Goal: Task Accomplishment & Management: Use online tool/utility

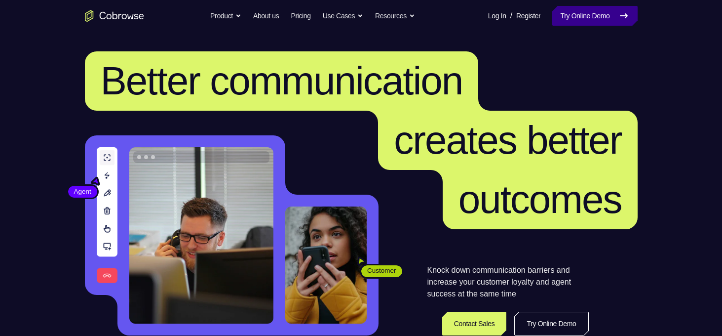
click at [552, 18] on link "Try Online Demo" at bounding box center [594, 16] width 85 height 20
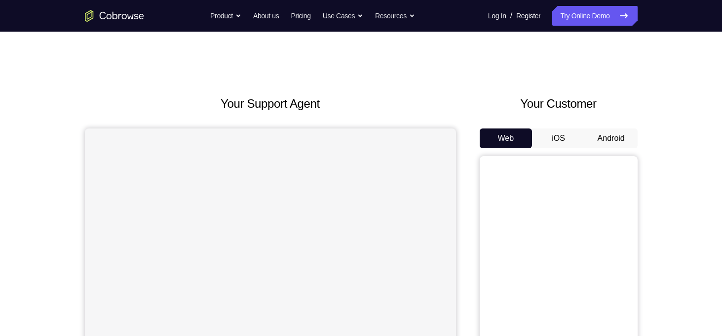
scroll to position [34, 0]
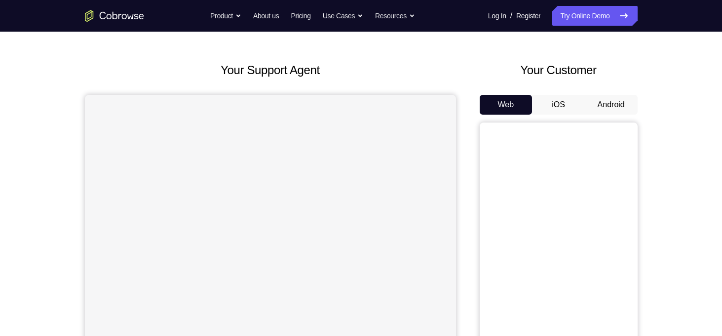
click at [619, 105] on button "Android" at bounding box center [611, 105] width 53 height 20
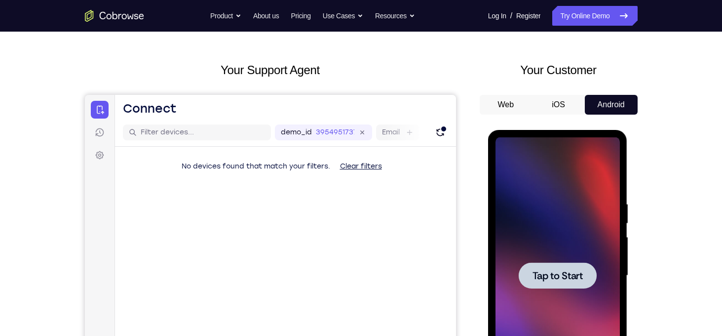
scroll to position [0, 0]
click at [560, 273] on span "Tap to Start" at bounding box center [558, 275] width 50 height 10
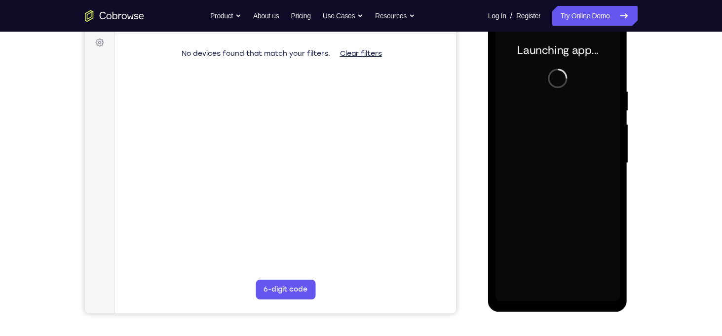
scroll to position [128, 0]
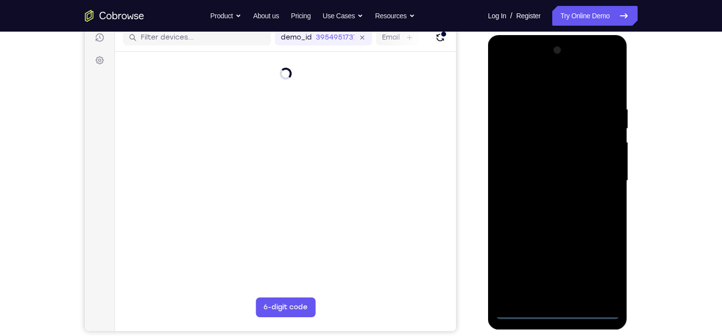
click at [559, 316] on div at bounding box center [558, 180] width 124 height 276
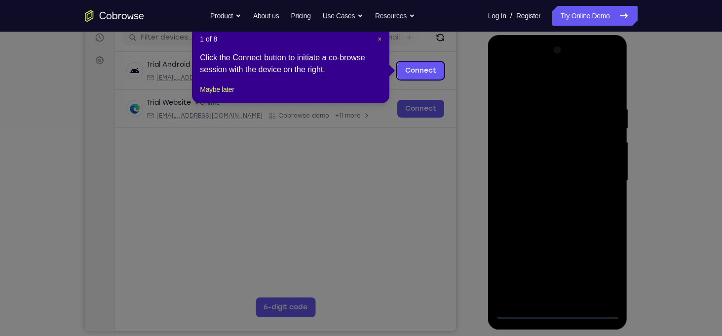
click at [382, 40] on span "×" at bounding box center [380, 39] width 4 height 8
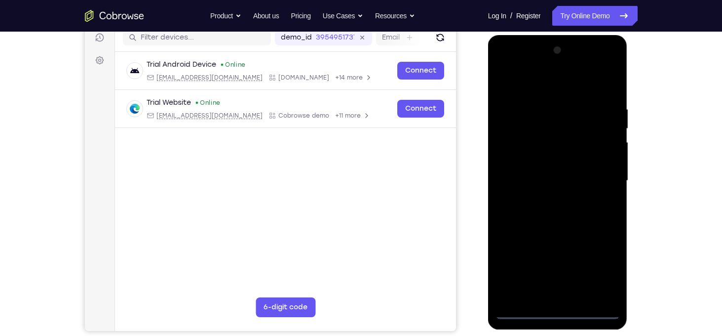
click at [595, 265] on div at bounding box center [558, 180] width 124 height 276
click at [521, 93] on div at bounding box center [558, 180] width 124 height 276
click at [598, 179] on div at bounding box center [558, 180] width 124 height 276
click at [547, 197] on div at bounding box center [558, 180] width 124 height 276
click at [558, 169] on div at bounding box center [558, 180] width 124 height 276
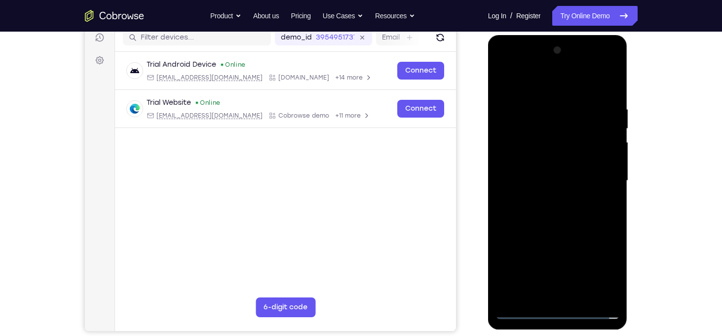
click at [574, 163] on div at bounding box center [558, 180] width 124 height 276
click at [567, 184] on div at bounding box center [558, 180] width 124 height 276
click at [577, 214] on div at bounding box center [558, 180] width 124 height 276
click at [559, 208] on div at bounding box center [558, 180] width 124 height 276
click at [557, 218] on div at bounding box center [558, 180] width 124 height 276
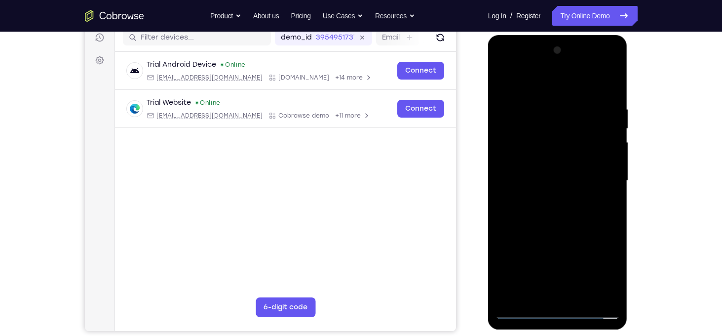
click at [552, 229] on div at bounding box center [558, 180] width 124 height 276
drag, startPoint x: 557, startPoint y: 231, endPoint x: 577, endPoint y: 93, distance: 139.7
click at [577, 93] on div at bounding box center [558, 180] width 124 height 276
drag, startPoint x: 575, startPoint y: 138, endPoint x: 553, endPoint y: 324, distance: 186.9
click at [553, 324] on div at bounding box center [558, 182] width 140 height 294
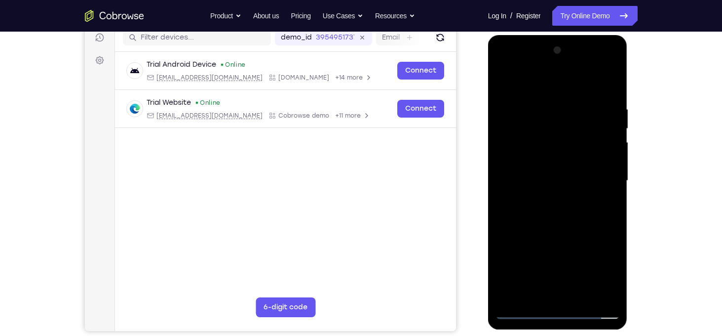
click at [578, 113] on div at bounding box center [558, 180] width 124 height 276
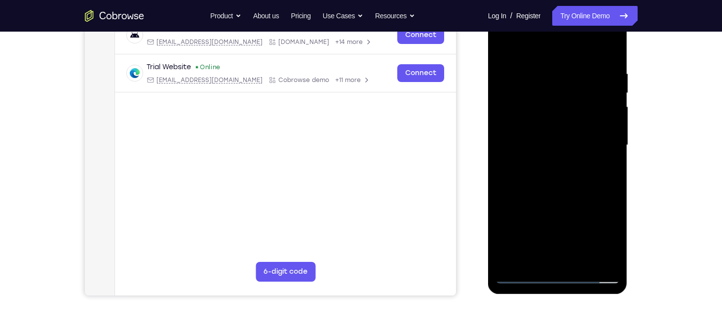
scroll to position [164, 0]
click at [603, 149] on div at bounding box center [558, 144] width 124 height 276
click at [502, 129] on div at bounding box center [558, 144] width 124 height 276
click at [606, 136] on div at bounding box center [558, 144] width 124 height 276
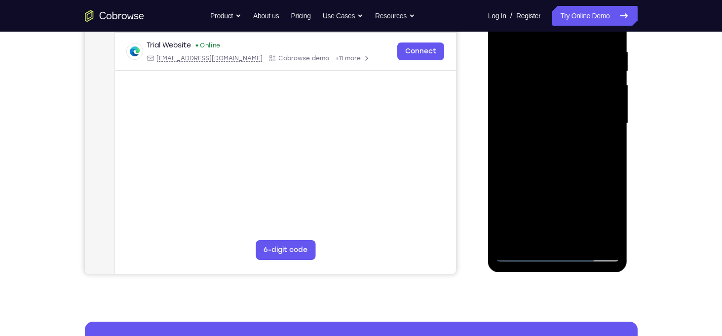
scroll to position [159, 0]
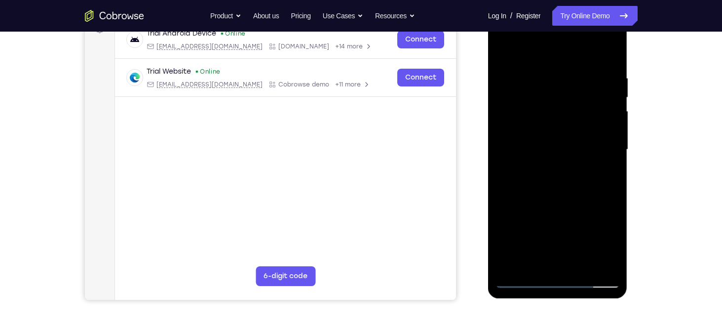
drag, startPoint x: 541, startPoint y: 112, endPoint x: 650, endPoint y: 119, distance: 109.3
click at [629, 119] on html "Online web based iOS Simulators and Android Emulators. Run iPhone, iPad, Mobile…" at bounding box center [558, 152] width 141 height 296
click at [603, 137] on div at bounding box center [558, 149] width 124 height 276
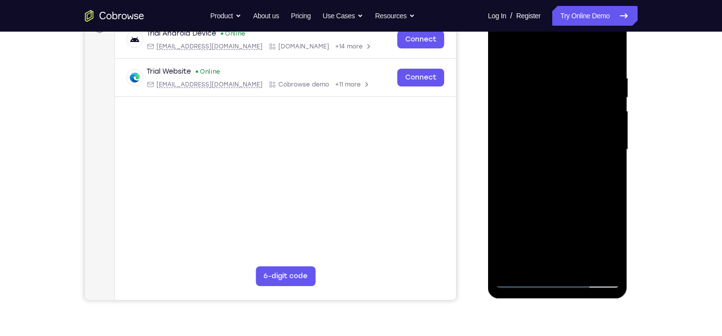
click at [501, 131] on div at bounding box center [558, 149] width 124 height 276
click at [613, 121] on div at bounding box center [558, 149] width 124 height 276
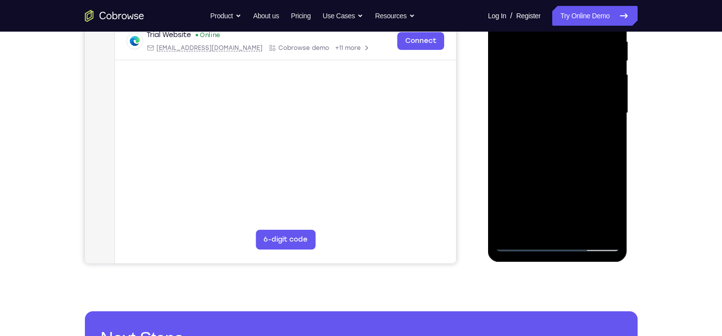
scroll to position [196, 0]
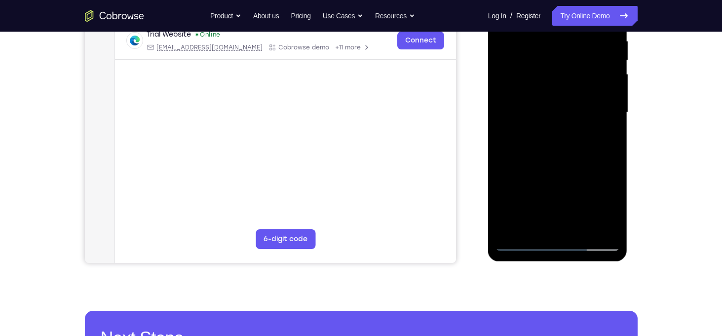
click at [584, 121] on div at bounding box center [558, 112] width 124 height 276
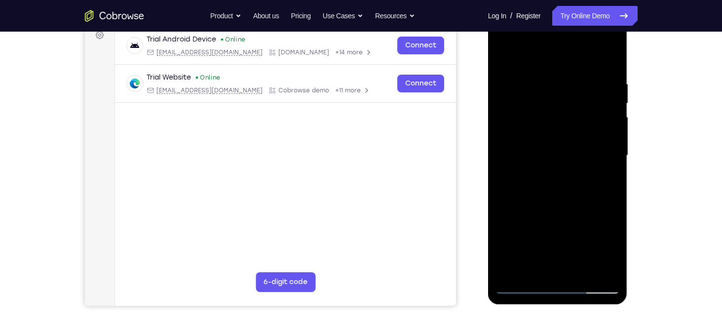
scroll to position [150, 0]
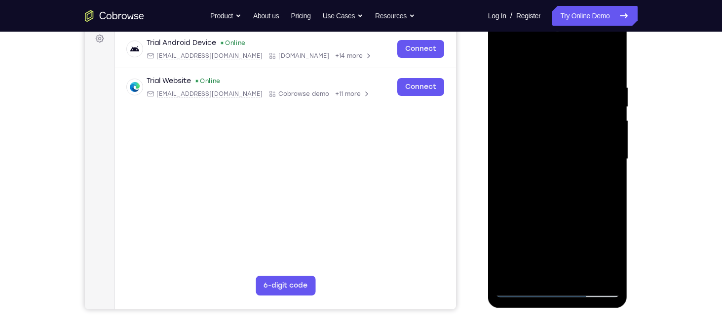
click at [590, 148] on div at bounding box center [558, 159] width 124 height 276
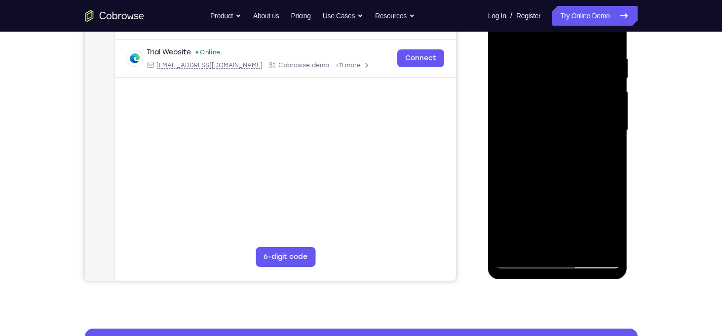
scroll to position [179, 0]
click at [598, 242] on div at bounding box center [558, 130] width 124 height 276
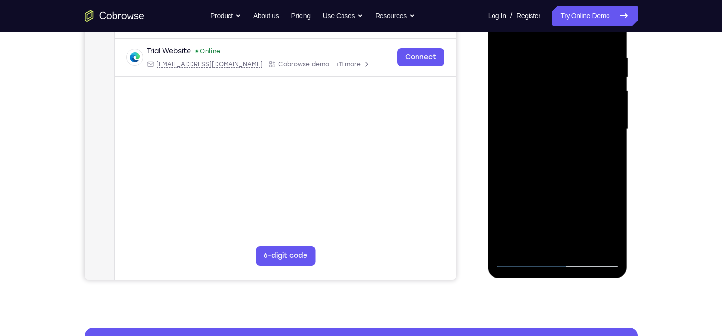
scroll to position [166, 0]
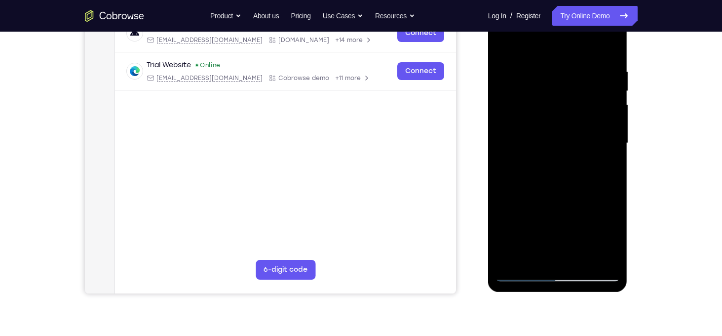
click at [608, 49] on div at bounding box center [558, 143] width 124 height 276
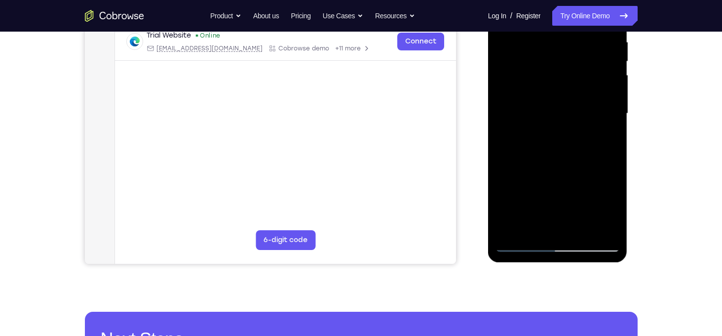
scroll to position [181, 0]
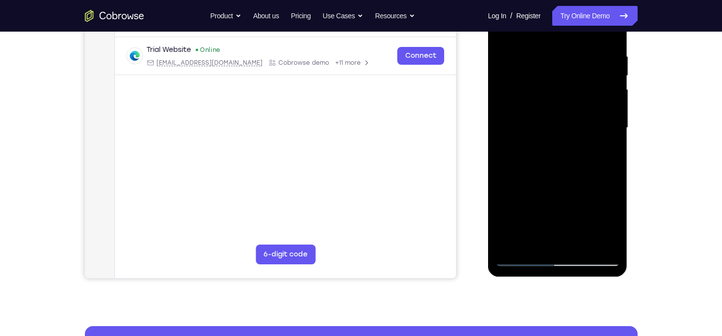
click at [587, 246] on div at bounding box center [558, 128] width 124 height 276
click at [555, 180] on div at bounding box center [558, 128] width 124 height 276
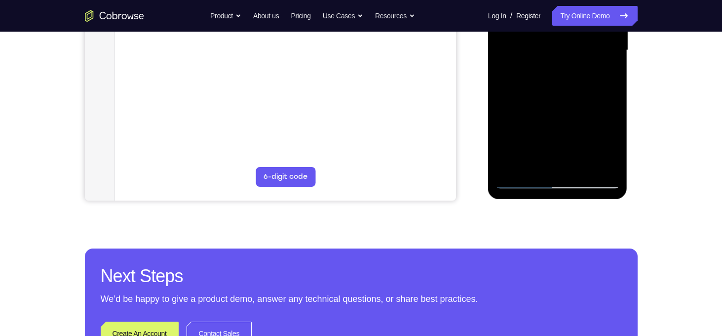
scroll to position [259, 0]
click at [560, 182] on div at bounding box center [558, 50] width 124 height 276
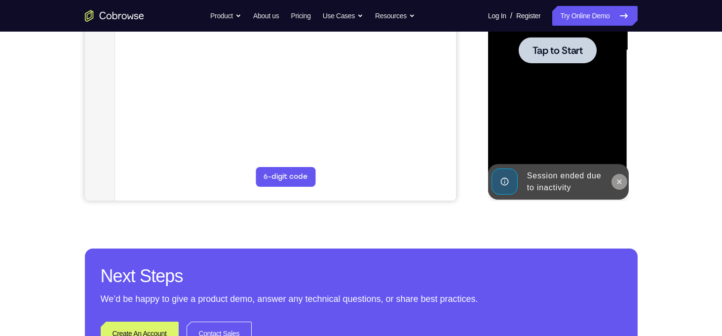
click at [617, 187] on button at bounding box center [620, 182] width 16 height 16
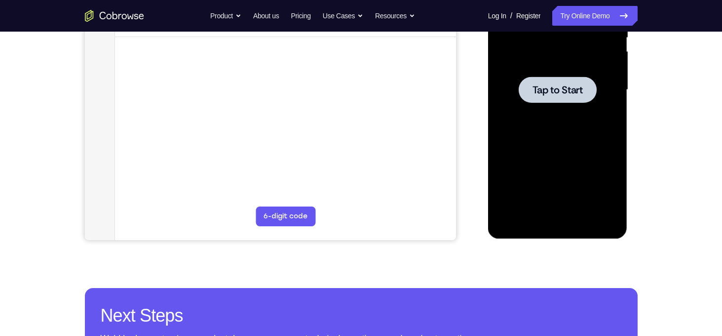
scroll to position [213, 0]
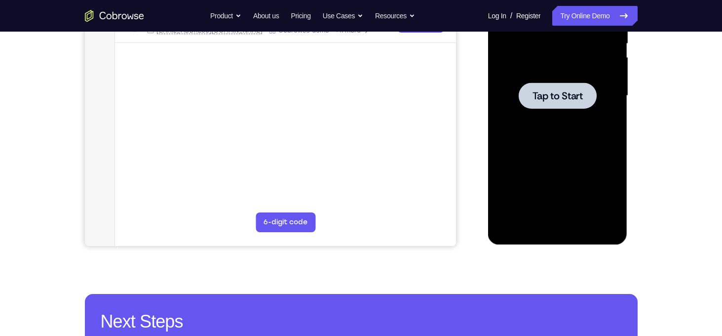
click at [554, 94] on span "Tap to Start" at bounding box center [558, 96] width 50 height 10
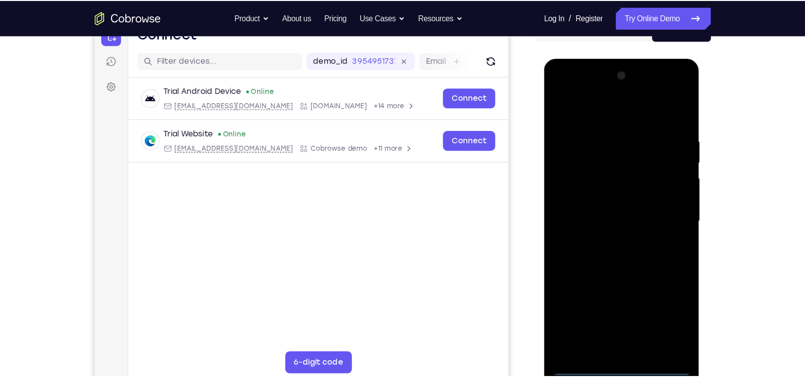
scroll to position [112, 0]
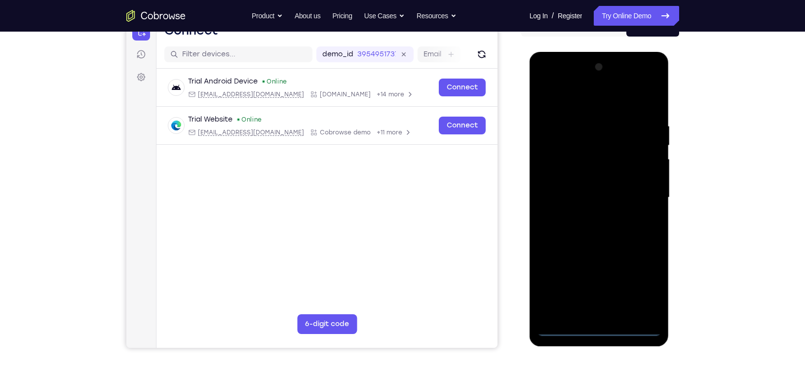
drag, startPoint x: 669, startPoint y: 9, endPoint x: 506, endPoint y: 153, distance: 217.8
click at [506, 153] on div "Your Support Agent Your Customer Web iOS Android" at bounding box center [402, 165] width 553 height 365
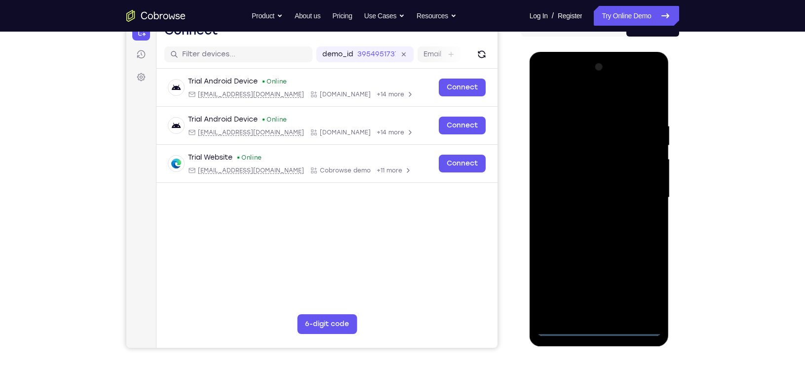
click at [599, 331] on div at bounding box center [599, 197] width 124 height 276
click at [643, 281] on div at bounding box center [599, 197] width 124 height 276
click at [565, 98] on div at bounding box center [599, 197] width 124 height 276
click at [642, 191] on div at bounding box center [599, 197] width 124 height 276
click at [586, 215] on div at bounding box center [599, 197] width 124 height 276
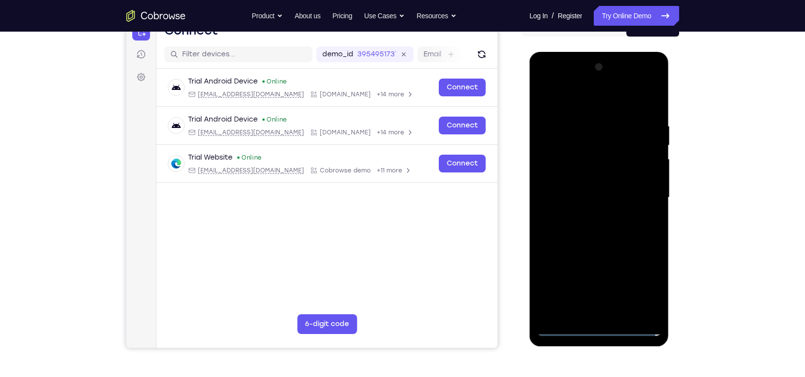
click at [588, 187] on div at bounding box center [599, 197] width 124 height 276
click at [588, 179] on div at bounding box center [599, 197] width 124 height 276
click at [591, 198] on div at bounding box center [599, 197] width 124 height 276
click at [600, 225] on div at bounding box center [599, 197] width 124 height 276
click at [605, 227] on div at bounding box center [599, 197] width 124 height 276
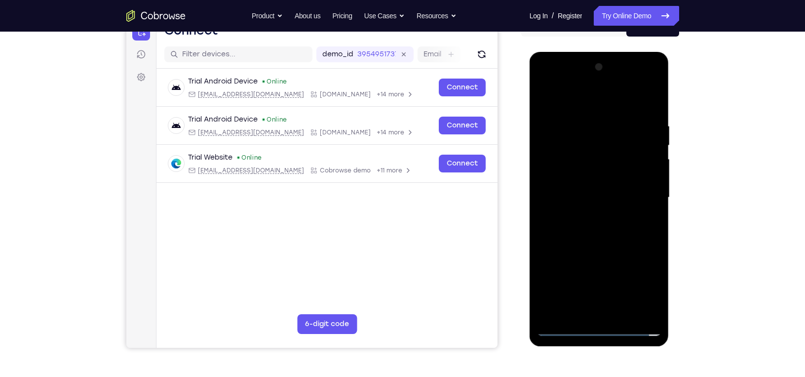
click at [605, 233] on div at bounding box center [599, 197] width 124 height 276
click at [590, 242] on div at bounding box center [599, 197] width 124 height 276
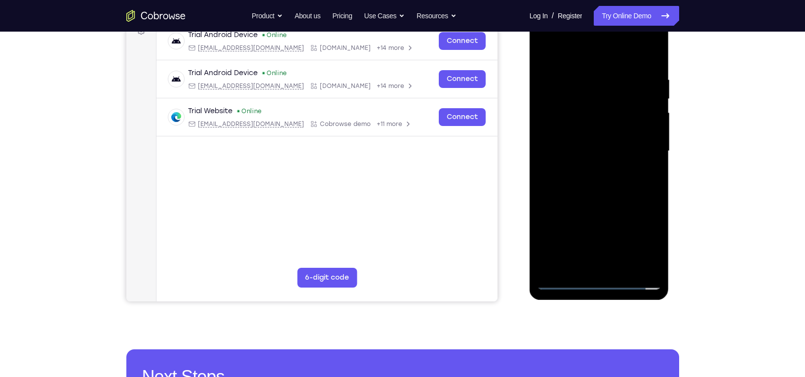
scroll to position [158, 0]
drag, startPoint x: 595, startPoint y: 226, endPoint x: 603, endPoint y: 178, distance: 48.0
click at [603, 178] on div at bounding box center [599, 151] width 124 height 276
drag, startPoint x: 623, startPoint y: 229, endPoint x: 638, endPoint y: 134, distance: 95.4
click at [638, 134] on div at bounding box center [599, 151] width 124 height 276
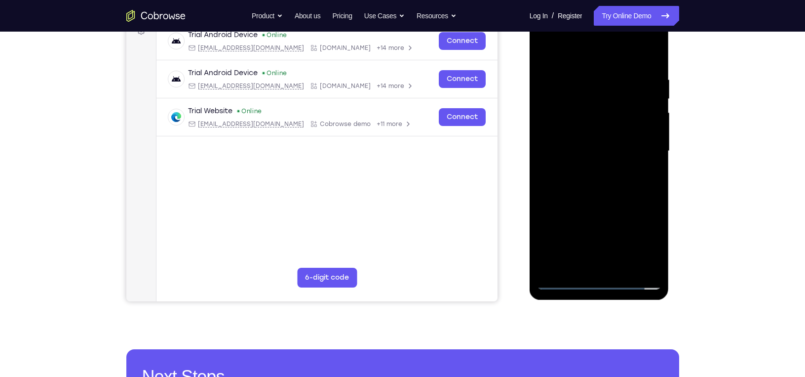
drag, startPoint x: 617, startPoint y: 201, endPoint x: 623, endPoint y: 105, distance: 96.4
click at [622, 110] on div at bounding box center [599, 151] width 124 height 276
drag, startPoint x: 590, startPoint y: 212, endPoint x: 600, endPoint y: 53, distance: 159.7
click at [591, 105] on div at bounding box center [599, 151] width 124 height 276
drag, startPoint x: 575, startPoint y: 188, endPoint x: 593, endPoint y: 77, distance: 112.0
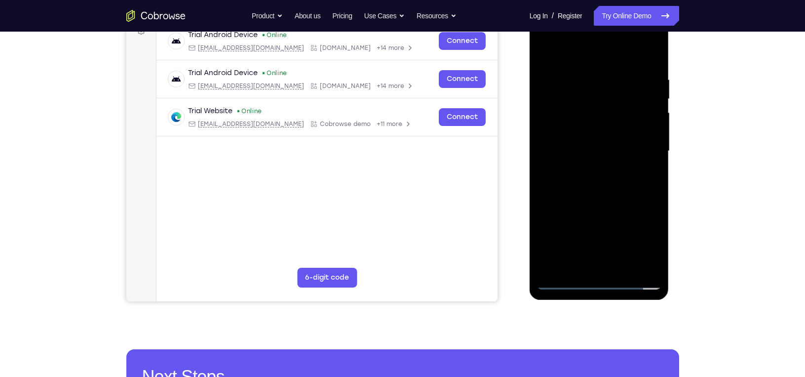
click at [593, 77] on div at bounding box center [599, 151] width 124 height 276
click at [568, 215] on div at bounding box center [599, 151] width 124 height 276
click at [549, 214] on div at bounding box center [599, 151] width 124 height 276
drag, startPoint x: 615, startPoint y: 232, endPoint x: 617, endPoint y: 195, distance: 37.0
click at [617, 195] on div at bounding box center [599, 151] width 124 height 276
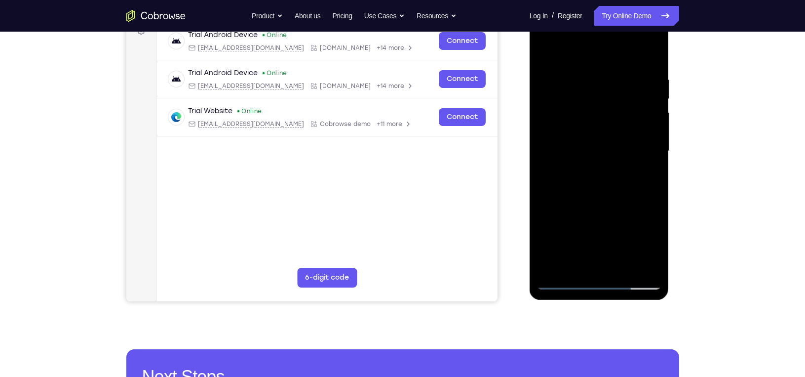
drag, startPoint x: 621, startPoint y: 228, endPoint x: 618, endPoint y: 121, distance: 107.1
click at [618, 121] on div at bounding box center [599, 151] width 124 height 276
drag, startPoint x: 614, startPoint y: 221, endPoint x: 614, endPoint y: 178, distance: 42.9
click at [614, 178] on div at bounding box center [599, 151] width 124 height 276
click at [654, 131] on div at bounding box center [599, 151] width 124 height 276
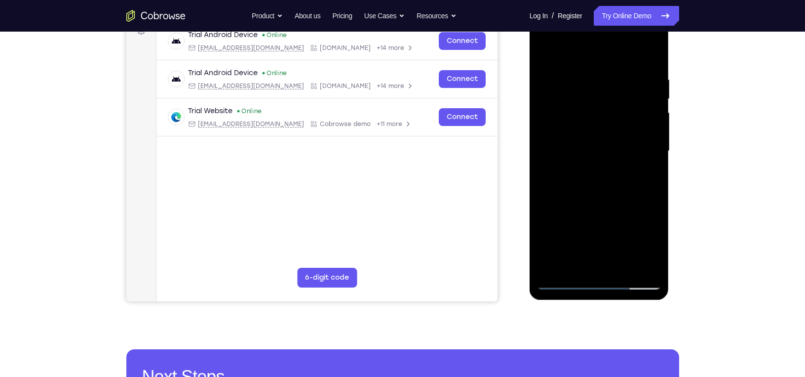
click at [654, 132] on div at bounding box center [599, 151] width 124 height 276
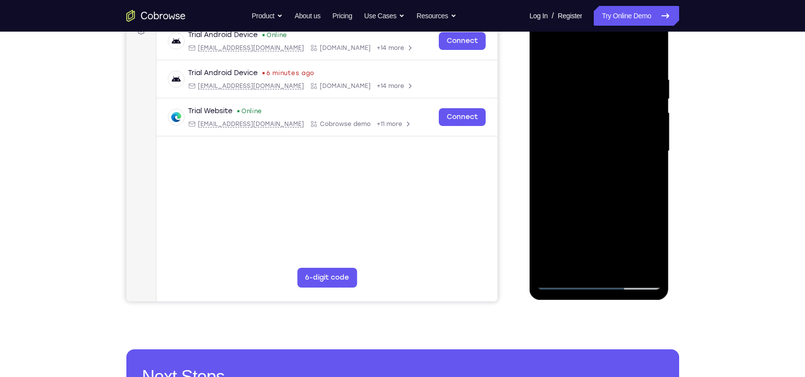
click at [654, 132] on div at bounding box center [599, 151] width 124 height 276
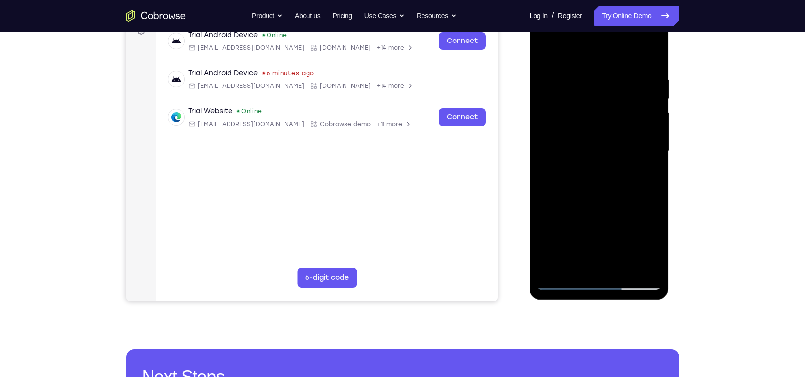
click at [654, 132] on div at bounding box center [599, 151] width 124 height 276
drag, startPoint x: 628, startPoint y: 185, endPoint x: 649, endPoint y: 105, distance: 82.7
click at [649, 105] on div at bounding box center [599, 151] width 124 height 276
drag, startPoint x: 595, startPoint y: 204, endPoint x: 612, endPoint y: 105, distance: 100.6
click at [611, 132] on div at bounding box center [599, 151] width 124 height 276
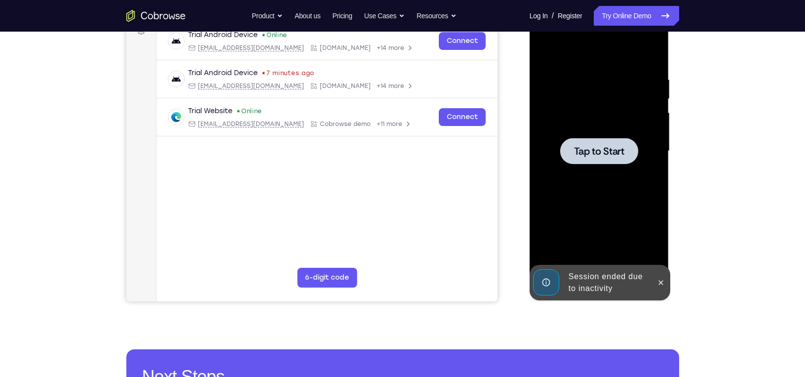
click at [601, 155] on span "Tap to Start" at bounding box center [599, 151] width 50 height 10
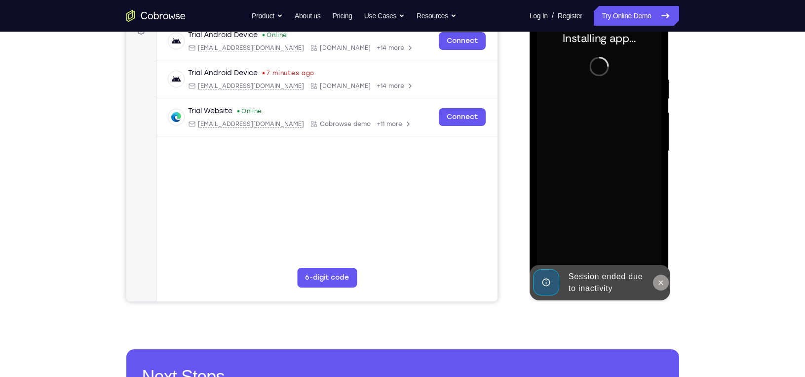
click at [666, 284] on button at bounding box center [661, 282] width 16 height 16
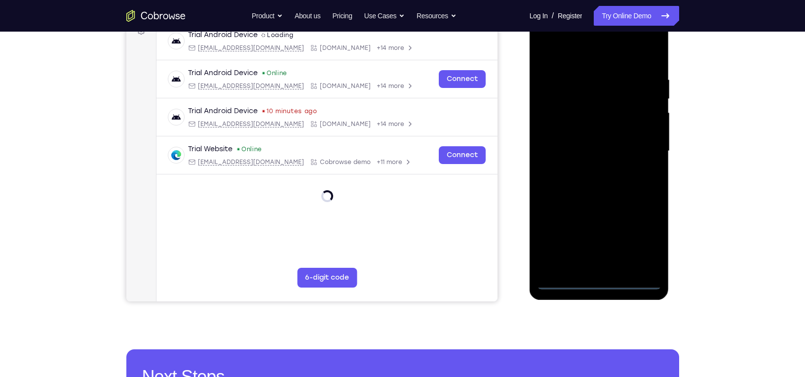
click at [605, 277] on div at bounding box center [599, 151] width 124 height 276
click at [597, 284] on div at bounding box center [599, 151] width 124 height 276
click at [646, 240] on div at bounding box center [599, 151] width 124 height 276
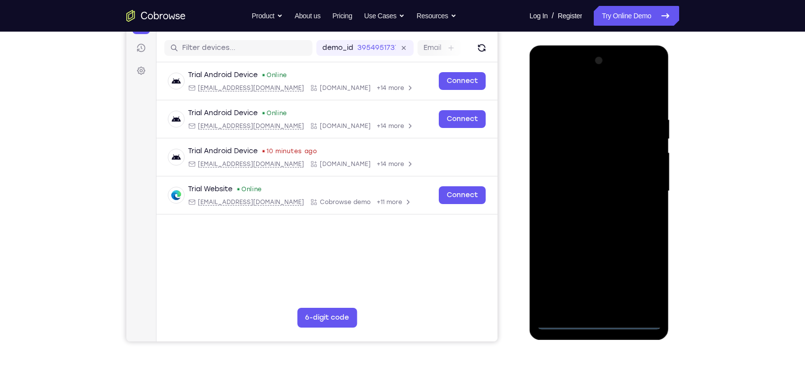
scroll to position [118, 0]
click at [576, 91] on div at bounding box center [599, 190] width 124 height 276
click at [637, 188] on div at bounding box center [599, 190] width 124 height 276
click at [589, 208] on div at bounding box center [599, 190] width 124 height 276
click at [593, 168] on div at bounding box center [599, 190] width 124 height 276
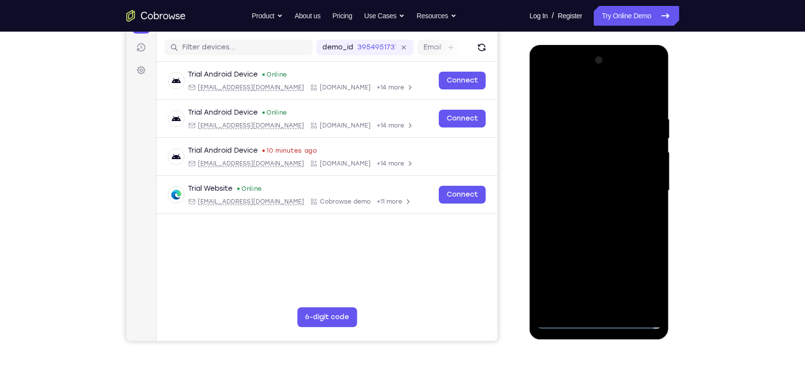
click at [591, 184] on div at bounding box center [599, 190] width 124 height 276
click at [597, 169] on div at bounding box center [599, 190] width 124 height 276
drag, startPoint x: 599, startPoint y: 229, endPoint x: 592, endPoint y: 190, distance: 40.7
click at [592, 190] on div at bounding box center [599, 190] width 124 height 276
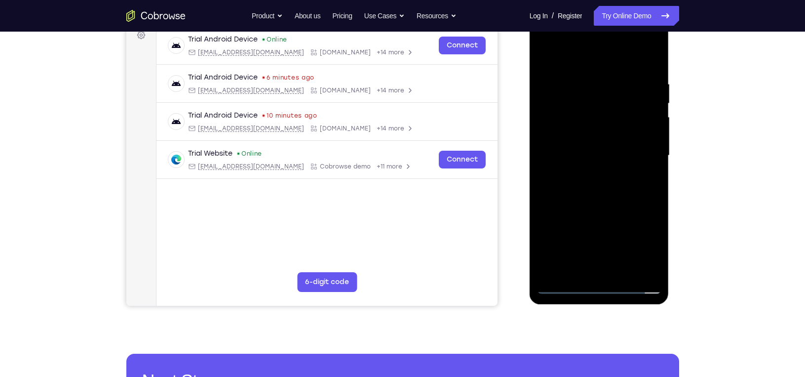
scroll to position [154, 0]
drag, startPoint x: 607, startPoint y: 208, endPoint x: 614, endPoint y: 144, distance: 64.5
click at [614, 144] on div at bounding box center [599, 155] width 124 height 276
drag, startPoint x: 612, startPoint y: 220, endPoint x: 603, endPoint y: 137, distance: 83.4
click at [603, 137] on div at bounding box center [599, 155] width 124 height 276
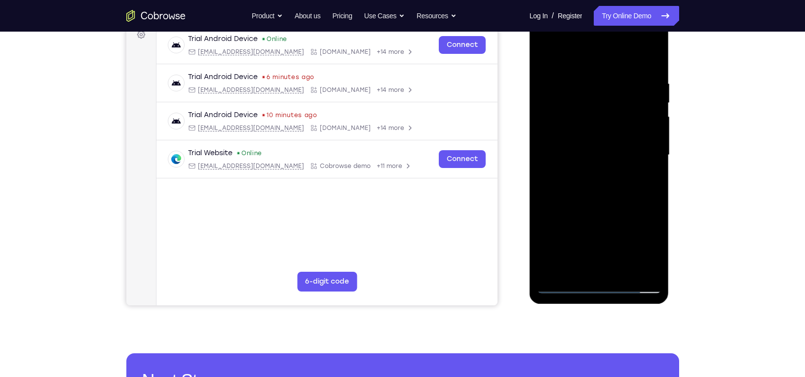
drag, startPoint x: 632, startPoint y: 209, endPoint x: 627, endPoint y: 148, distance: 60.9
click at [627, 148] on div at bounding box center [599, 155] width 124 height 276
drag, startPoint x: 618, startPoint y: 192, endPoint x: 617, endPoint y: 144, distance: 48.9
click at [617, 144] on div at bounding box center [599, 155] width 124 height 276
drag, startPoint x: 601, startPoint y: 238, endPoint x: 612, endPoint y: 138, distance: 101.3
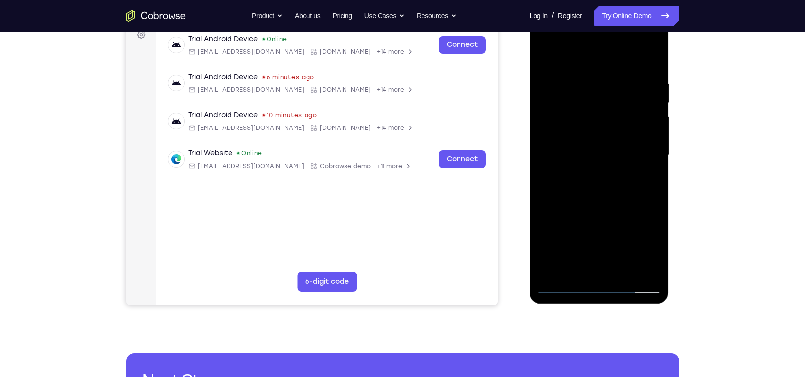
click at [612, 138] on div at bounding box center [599, 155] width 124 height 276
drag, startPoint x: 611, startPoint y: 214, endPoint x: 621, endPoint y: 117, distance: 97.2
click at [621, 117] on div at bounding box center [599, 155] width 124 height 276
drag, startPoint x: 607, startPoint y: 240, endPoint x: 608, endPoint y: 127, distance: 112.5
click at [608, 127] on div at bounding box center [599, 155] width 124 height 276
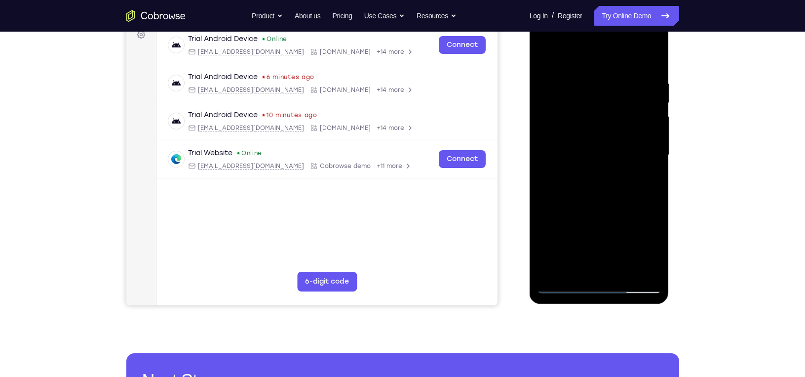
drag, startPoint x: 588, startPoint y: 231, endPoint x: 600, endPoint y: 115, distance: 117.1
click at [597, 120] on div at bounding box center [599, 155] width 124 height 276
click at [655, 178] on div at bounding box center [599, 155] width 124 height 276
click at [541, 179] on div at bounding box center [599, 155] width 124 height 276
click at [653, 179] on div at bounding box center [599, 155] width 124 height 276
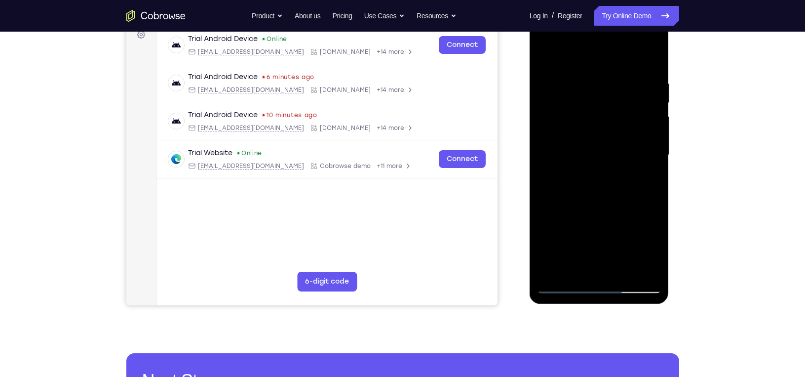
click at [653, 178] on div at bounding box center [599, 155] width 124 height 276
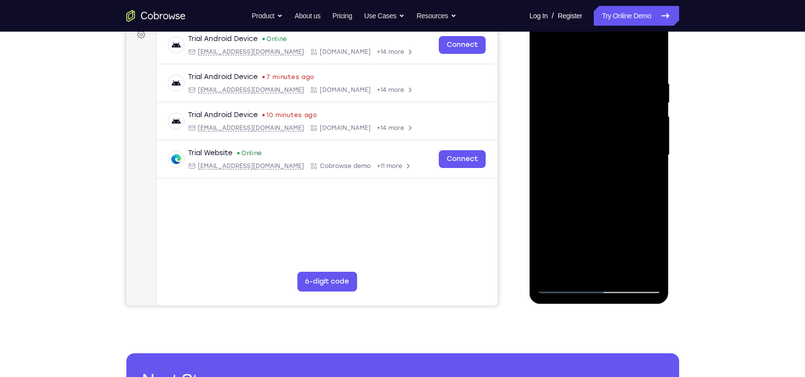
click at [653, 178] on div at bounding box center [599, 155] width 124 height 276
drag, startPoint x: 634, startPoint y: 217, endPoint x: 642, endPoint y: 136, distance: 81.3
click at [642, 136] on div at bounding box center [599, 155] width 124 height 276
drag, startPoint x: 615, startPoint y: 220, endPoint x: 621, endPoint y: 136, distance: 84.6
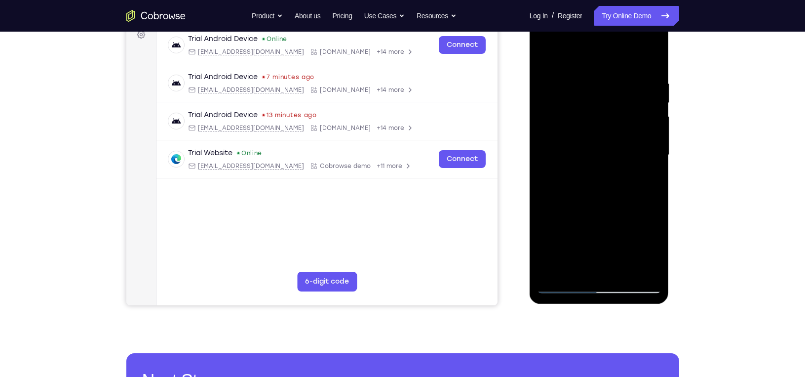
click at [621, 136] on div at bounding box center [599, 155] width 124 height 276
click at [651, 125] on div at bounding box center [599, 155] width 124 height 276
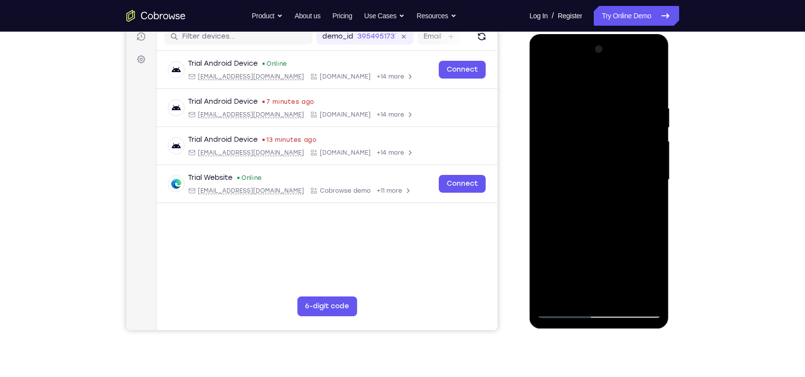
scroll to position [130, 0]
click at [639, 141] on div at bounding box center [599, 179] width 124 height 276
click at [655, 150] on div at bounding box center [599, 179] width 124 height 276
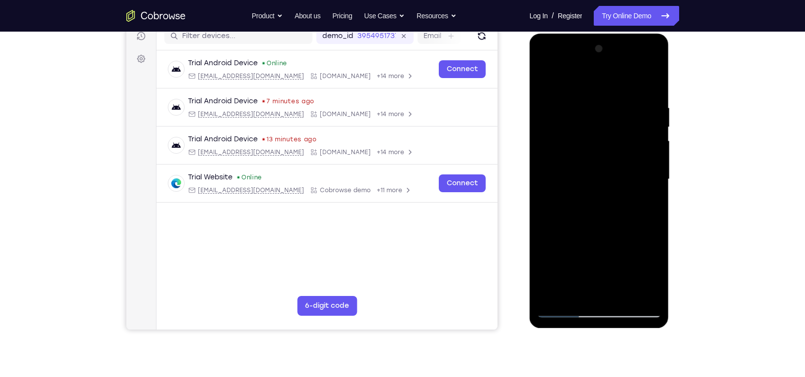
click at [655, 150] on div at bounding box center [599, 179] width 124 height 276
drag, startPoint x: 632, startPoint y: 206, endPoint x: 641, endPoint y: 143, distance: 63.8
click at [641, 144] on div at bounding box center [599, 179] width 124 height 276
drag, startPoint x: 608, startPoint y: 205, endPoint x: 615, endPoint y: 163, distance: 42.5
click at [615, 163] on div at bounding box center [599, 179] width 124 height 276
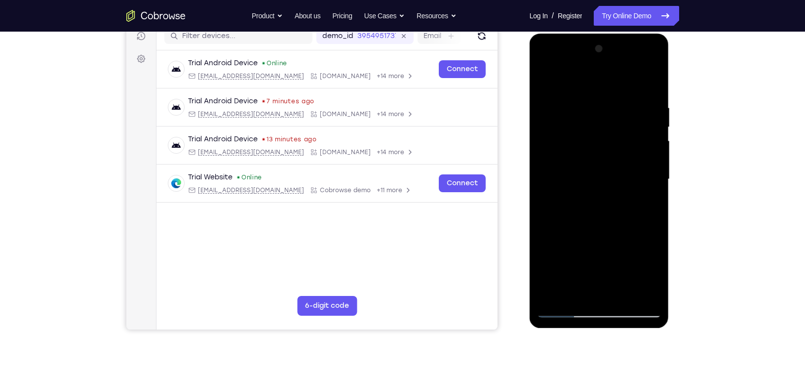
drag, startPoint x: 605, startPoint y: 175, endPoint x: 614, endPoint y: 124, distance: 51.8
click at [612, 134] on div at bounding box center [599, 179] width 124 height 276
drag, startPoint x: 604, startPoint y: 243, endPoint x: 605, endPoint y: 133, distance: 110.6
click at [605, 133] on div at bounding box center [599, 179] width 124 height 276
click at [655, 188] on div at bounding box center [599, 179] width 124 height 276
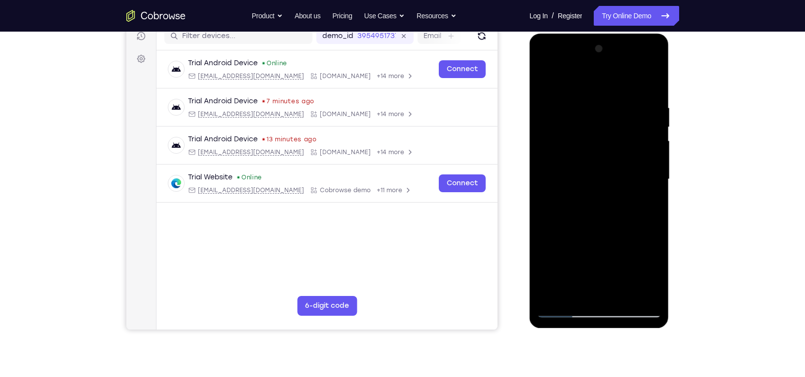
click at [654, 191] on div at bounding box center [599, 179] width 124 height 276
drag, startPoint x: 617, startPoint y: 223, endPoint x: 626, endPoint y: 136, distance: 87.3
click at [626, 136] on div at bounding box center [599, 179] width 124 height 276
drag, startPoint x: 604, startPoint y: 214, endPoint x: 622, endPoint y: 148, distance: 68.6
click at [622, 148] on div at bounding box center [599, 179] width 124 height 276
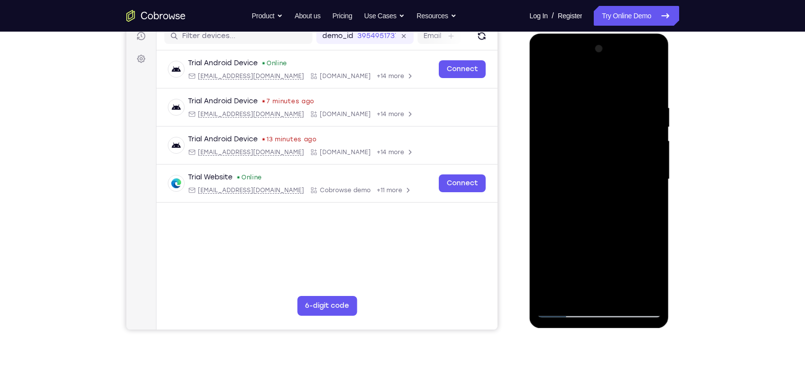
click at [656, 197] on div at bounding box center [599, 179] width 124 height 276
click at [656, 198] on div at bounding box center [599, 179] width 124 height 276
click at [655, 199] on div at bounding box center [599, 179] width 124 height 276
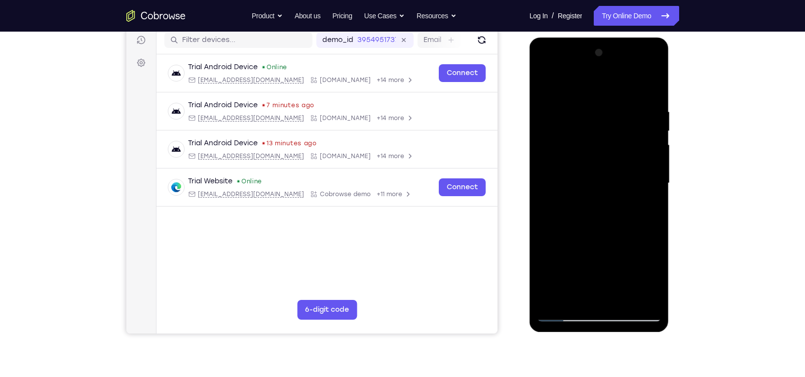
scroll to position [126, 0]
drag, startPoint x: 624, startPoint y: 169, endPoint x: 635, endPoint y: 125, distance: 45.2
click at [635, 125] on div at bounding box center [599, 182] width 124 height 276
drag, startPoint x: 612, startPoint y: 204, endPoint x: 632, endPoint y: 107, distance: 99.3
click at [632, 107] on div at bounding box center [599, 182] width 124 height 276
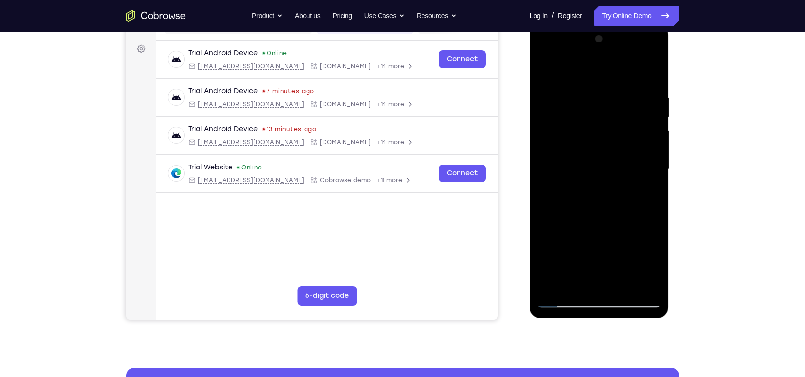
scroll to position [140, 0]
drag, startPoint x: 606, startPoint y: 223, endPoint x: 626, endPoint y: 134, distance: 91.7
click at [626, 134] on div at bounding box center [599, 169] width 124 height 276
drag, startPoint x: 618, startPoint y: 198, endPoint x: 621, endPoint y: 136, distance: 61.8
click at [621, 136] on div at bounding box center [599, 169] width 124 height 276
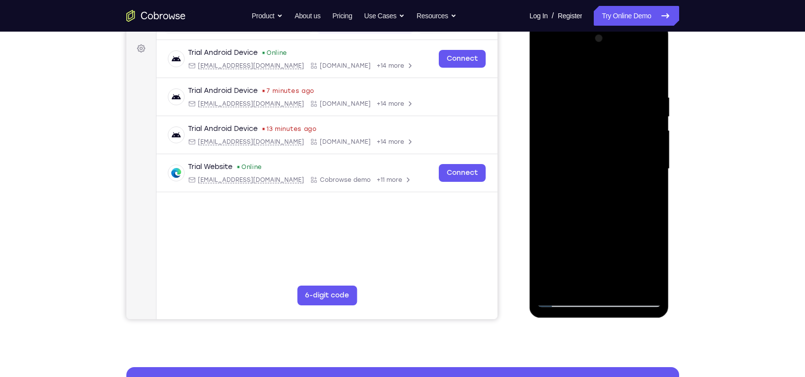
drag, startPoint x: 622, startPoint y: 231, endPoint x: 632, endPoint y: 113, distance: 119.4
click at [632, 113] on div at bounding box center [599, 169] width 124 height 276
drag, startPoint x: 622, startPoint y: 153, endPoint x: 607, endPoint y: 265, distance: 113.1
click at [607, 265] on div at bounding box center [599, 169] width 124 height 276
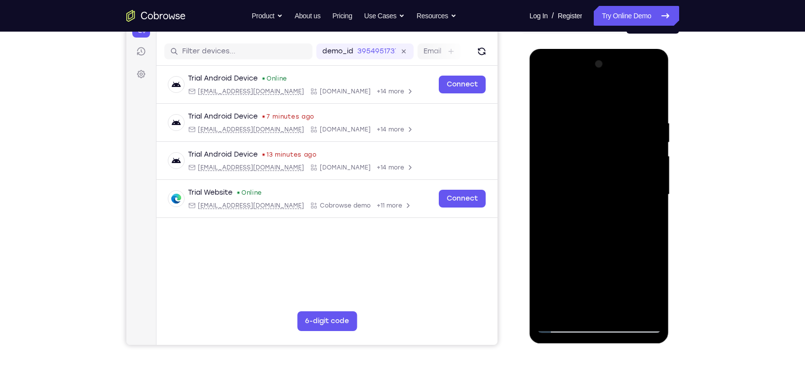
scroll to position [115, 0]
drag, startPoint x: 623, startPoint y: 243, endPoint x: 635, endPoint y: 156, distance: 87.2
click at [635, 156] on div at bounding box center [599, 194] width 124 height 276
drag, startPoint x: 622, startPoint y: 191, endPoint x: 629, endPoint y: 155, distance: 35.7
click at [629, 155] on div at bounding box center [599, 194] width 124 height 276
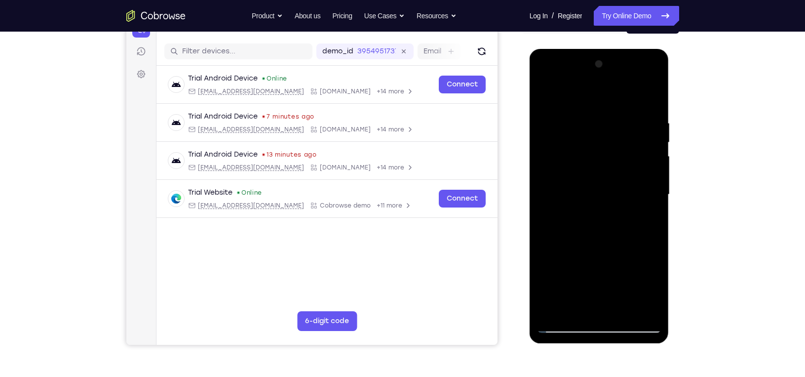
drag, startPoint x: 609, startPoint y: 243, endPoint x: 624, endPoint y: 155, distance: 89.2
click at [624, 155] on div at bounding box center [599, 194] width 124 height 276
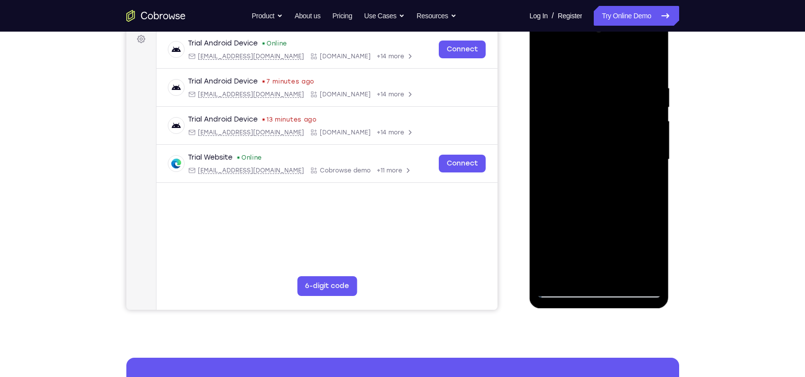
scroll to position [150, 0]
drag, startPoint x: 608, startPoint y: 209, endPoint x: 607, endPoint y: 160, distance: 48.9
click at [607, 160] on div at bounding box center [599, 159] width 124 height 276
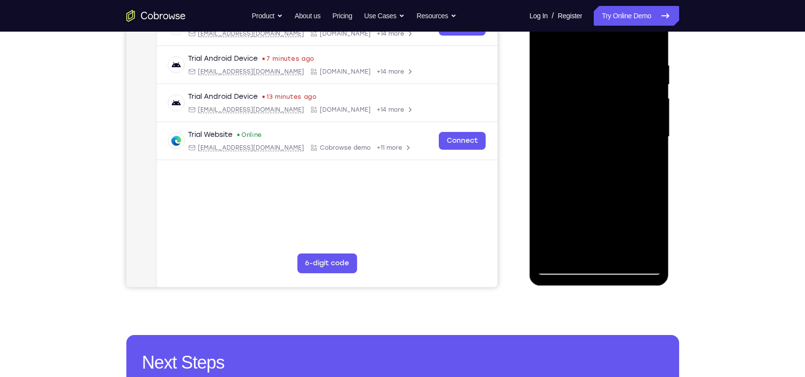
drag, startPoint x: 592, startPoint y: 219, endPoint x: 604, endPoint y: 151, distance: 69.6
click at [600, 172] on div at bounding box center [599, 137] width 124 height 276
drag, startPoint x: 600, startPoint y: 191, endPoint x: 597, endPoint y: 138, distance: 52.9
click at [597, 138] on div at bounding box center [599, 137] width 124 height 276
drag, startPoint x: 595, startPoint y: 160, endPoint x: 587, endPoint y: 249, distance: 89.2
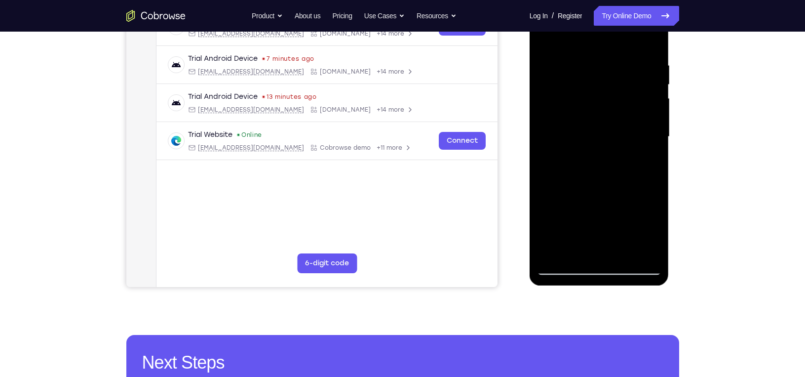
click at [587, 249] on div at bounding box center [599, 137] width 124 height 276
drag, startPoint x: 605, startPoint y: 154, endPoint x: 578, endPoint y: 278, distance: 126.3
click at [578, 278] on div at bounding box center [600, 138] width 140 height 294
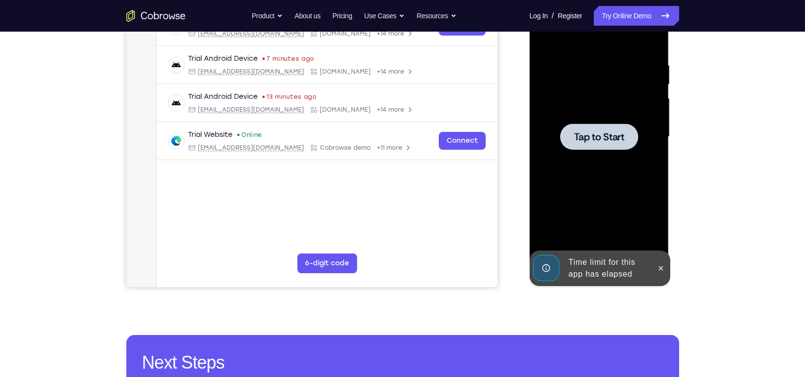
click at [615, 148] on div at bounding box center [599, 136] width 78 height 26
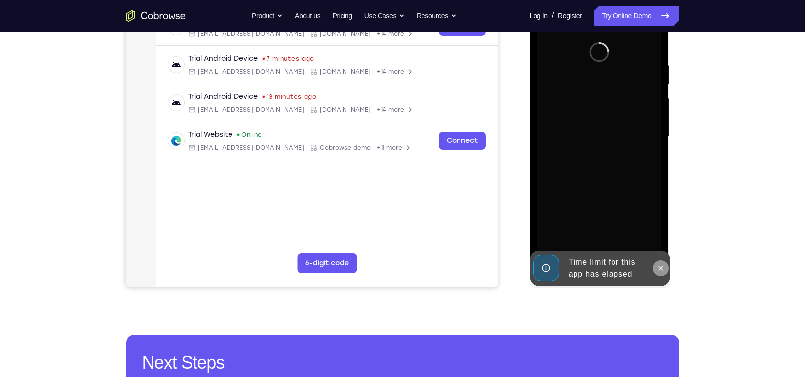
click at [663, 269] on icon at bounding box center [661, 268] width 8 height 8
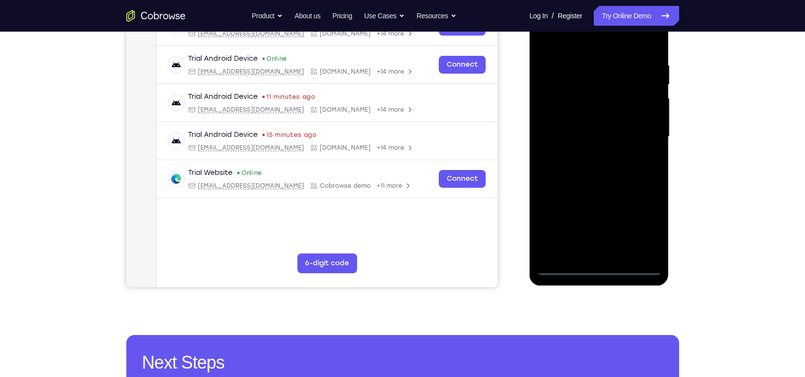
click at [601, 269] on div at bounding box center [599, 137] width 124 height 276
click at [644, 225] on div at bounding box center [599, 137] width 124 height 276
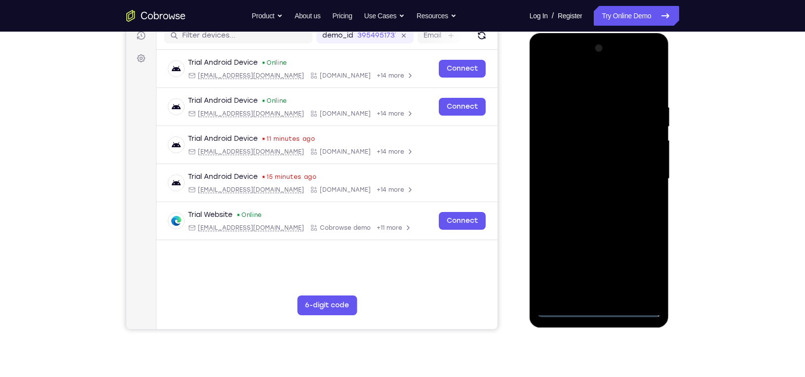
scroll to position [128, 0]
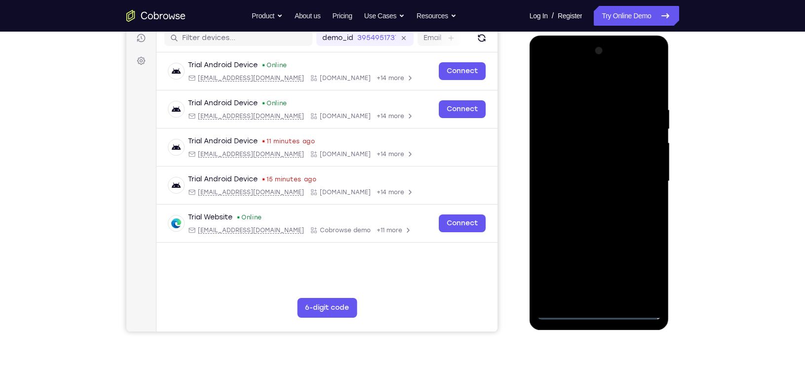
click at [591, 81] on div at bounding box center [599, 181] width 124 height 276
click at [645, 183] on div at bounding box center [599, 181] width 124 height 276
click at [592, 198] on div at bounding box center [599, 181] width 124 height 276
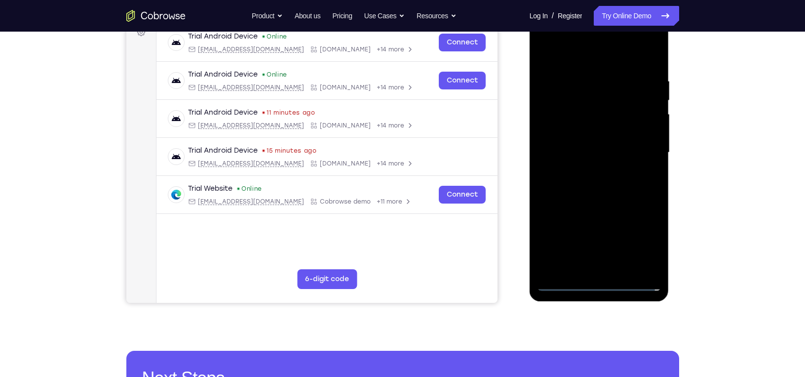
scroll to position [157, 0]
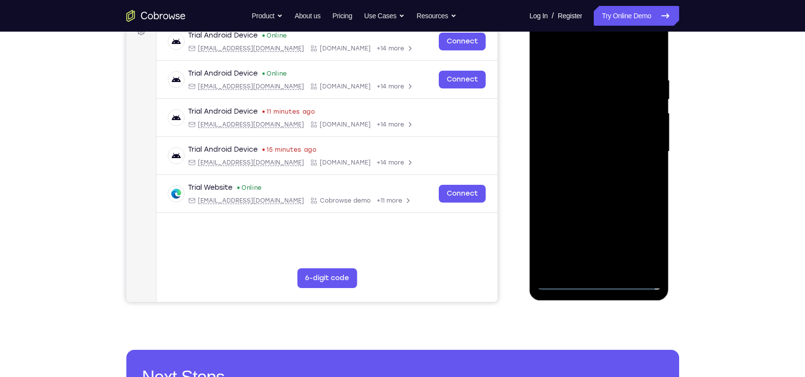
click at [583, 144] on div at bounding box center [599, 151] width 124 height 276
click at [582, 139] on div at bounding box center [599, 151] width 124 height 276
click at [593, 153] on div at bounding box center [599, 151] width 124 height 276
click at [588, 187] on div at bounding box center [599, 151] width 124 height 276
click at [597, 199] on div at bounding box center [599, 151] width 124 height 276
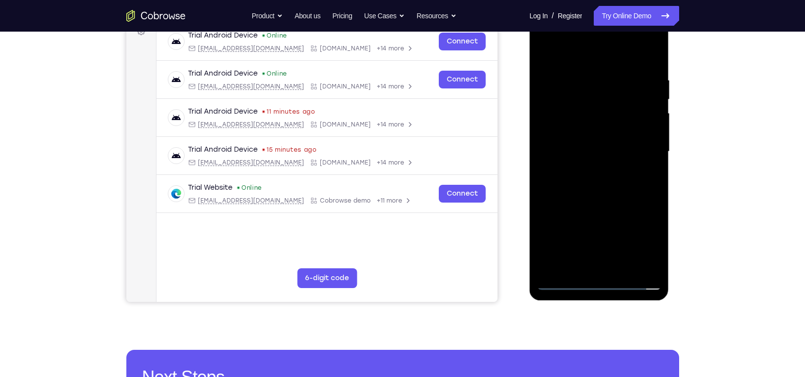
click at [577, 265] on div at bounding box center [599, 151] width 124 height 276
click at [589, 52] on div at bounding box center [599, 151] width 124 height 276
click at [565, 287] on div at bounding box center [599, 151] width 124 height 276
click at [561, 281] on div at bounding box center [599, 151] width 124 height 276
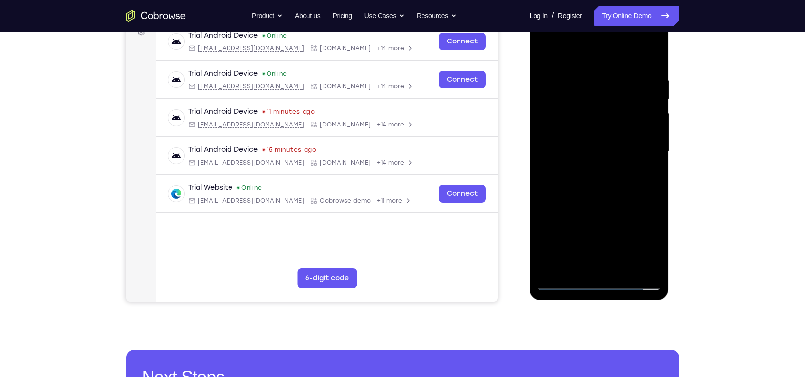
click at [652, 190] on div at bounding box center [599, 151] width 124 height 276
click at [656, 189] on div at bounding box center [599, 151] width 124 height 276
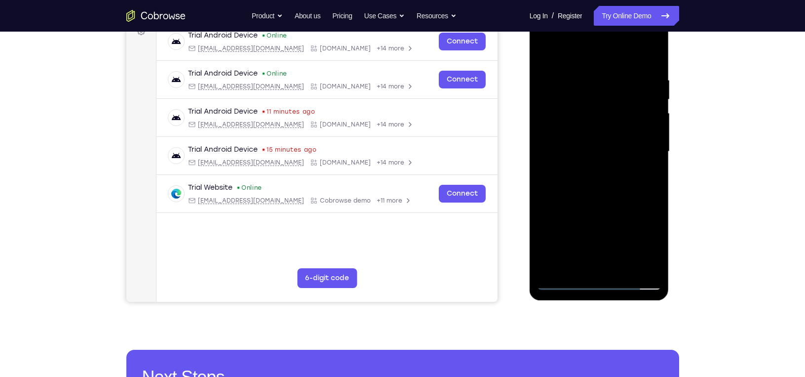
click at [657, 255] on div at bounding box center [599, 151] width 124 height 276
click at [654, 189] on div at bounding box center [599, 151] width 124 height 276
click at [650, 193] on div at bounding box center [599, 151] width 124 height 276
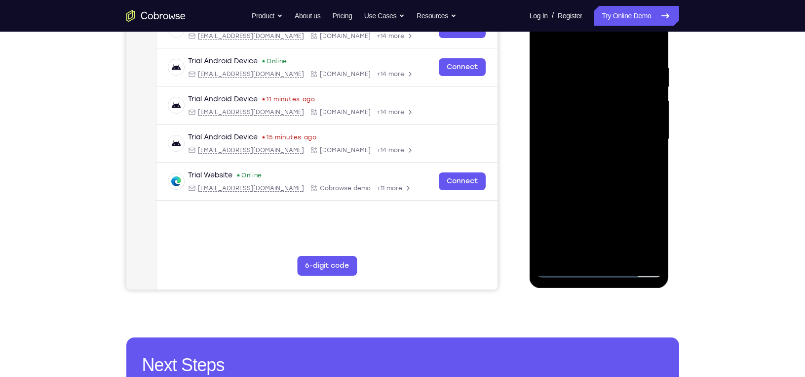
click at [579, 257] on div at bounding box center [599, 139] width 124 height 276
click at [561, 59] on div at bounding box center [599, 139] width 124 height 276
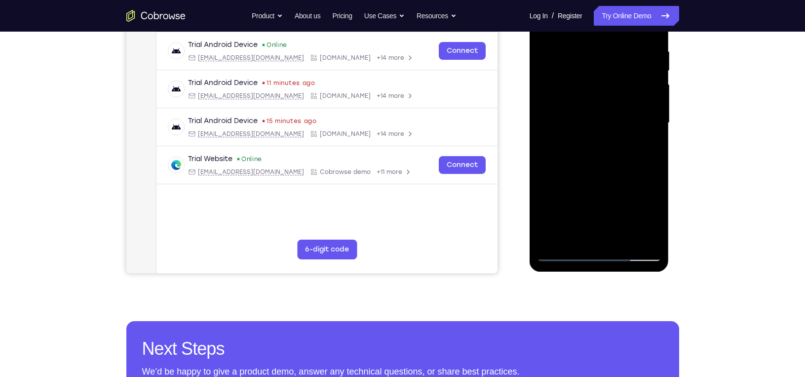
click at [564, 252] on div at bounding box center [599, 123] width 124 height 276
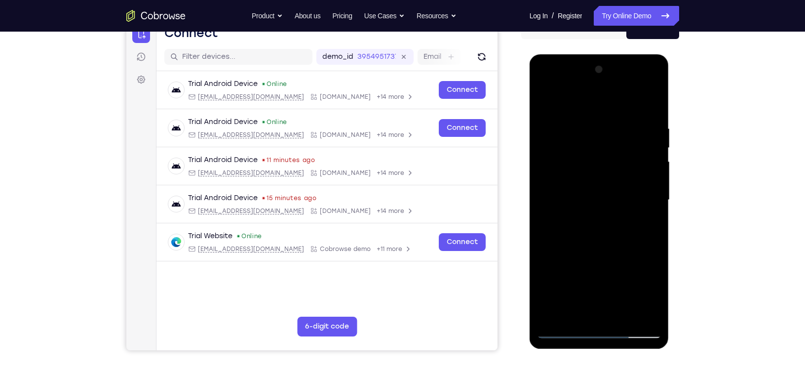
scroll to position [107, 0]
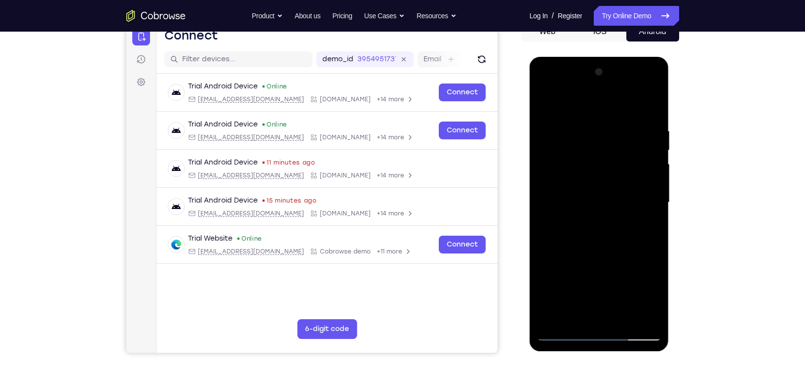
click at [606, 101] on div at bounding box center [599, 202] width 124 height 276
click at [560, 139] on div at bounding box center [599, 202] width 124 height 276
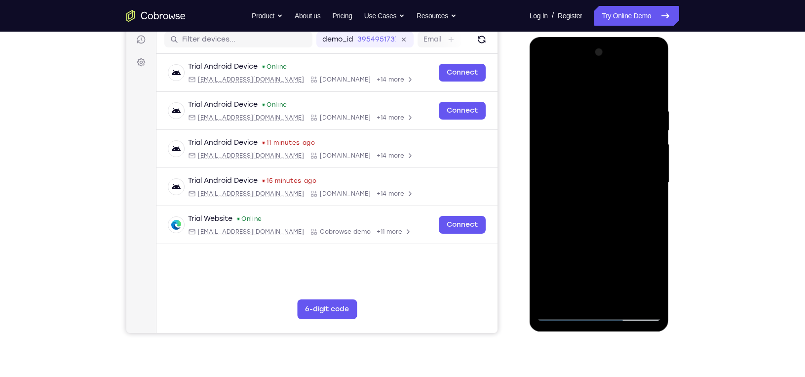
scroll to position [127, 0]
click at [597, 118] on div at bounding box center [599, 182] width 124 height 276
click at [544, 79] on div at bounding box center [599, 182] width 124 height 276
click at [552, 154] on div at bounding box center [599, 182] width 124 height 276
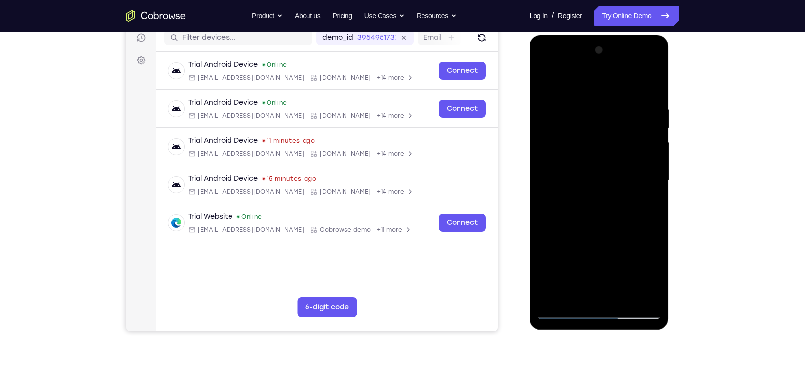
scroll to position [128, 0]
click at [608, 115] on div at bounding box center [599, 181] width 124 height 276
click at [545, 82] on div at bounding box center [599, 181] width 124 height 276
click at [567, 152] on div at bounding box center [599, 181] width 124 height 276
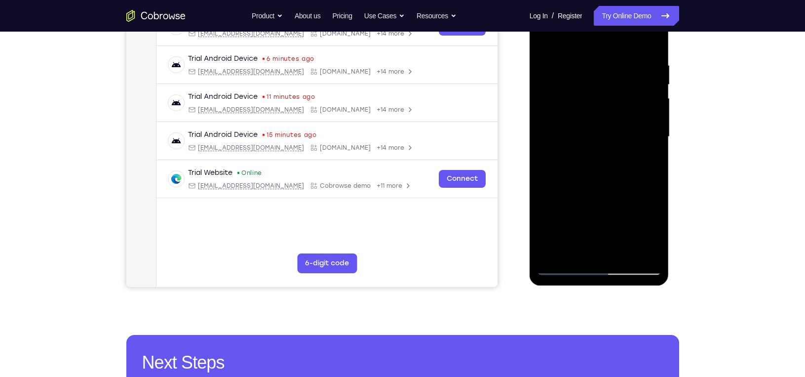
scroll to position [174, 0]
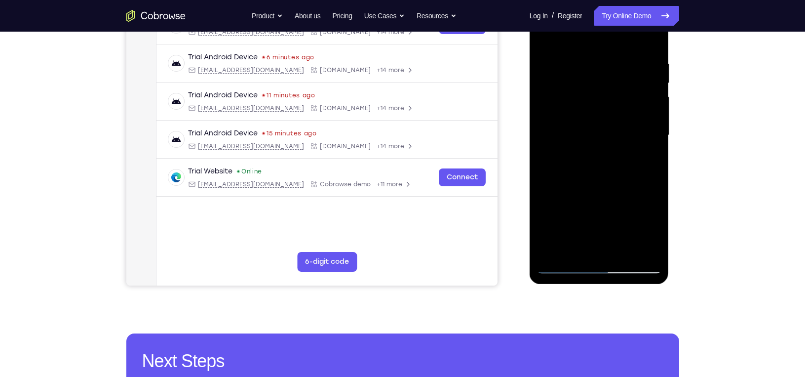
drag, startPoint x: 606, startPoint y: 167, endPoint x: 606, endPoint y: 80, distance: 86.4
click at [606, 80] on div at bounding box center [599, 135] width 124 height 276
drag, startPoint x: 627, startPoint y: 125, endPoint x: 616, endPoint y: 183, distance: 58.4
click at [616, 183] on div at bounding box center [599, 135] width 124 height 276
click at [546, 116] on div at bounding box center [599, 135] width 124 height 276
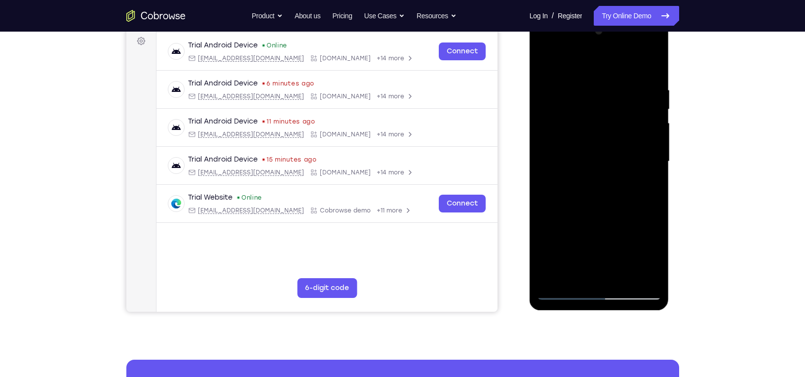
scroll to position [148, 0]
click at [650, 126] on div at bounding box center [599, 161] width 124 height 276
click at [650, 130] on div at bounding box center [599, 161] width 124 height 276
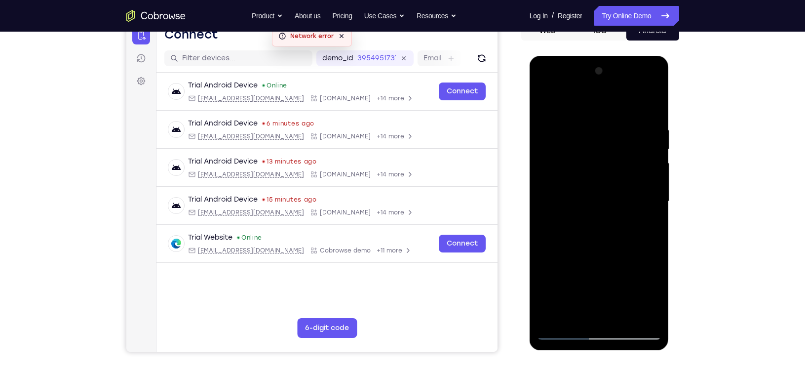
scroll to position [109, 0]
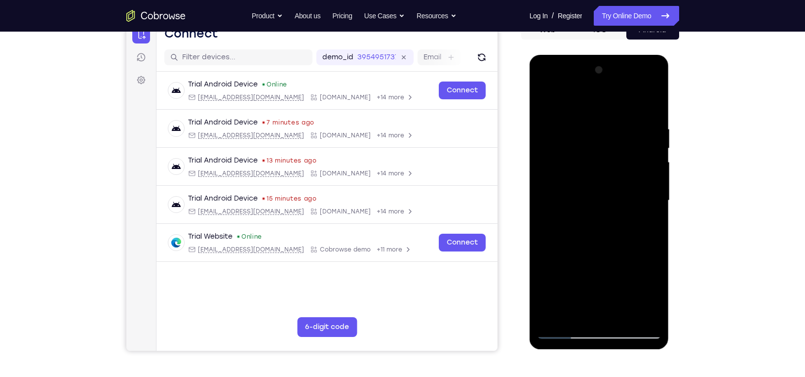
click at [655, 74] on div at bounding box center [599, 200] width 124 height 276
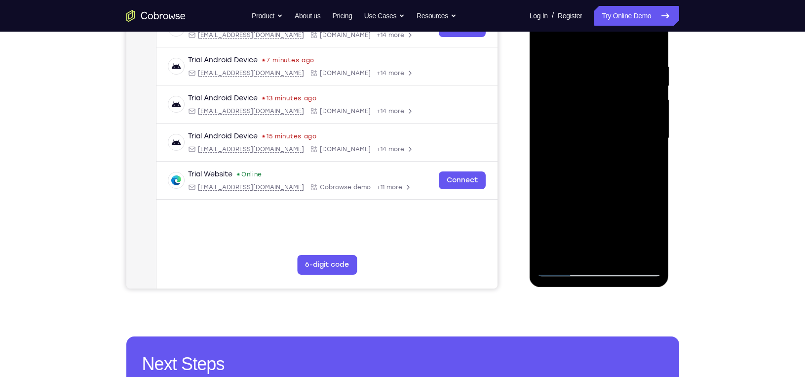
scroll to position [171, 0]
click at [552, 257] on div at bounding box center [599, 138] width 124 height 276
click at [621, 26] on nav "Go back Powerful, Flexible and Trustworthy. Avoid all extra friction for both A…" at bounding box center [402, 16] width 805 height 32
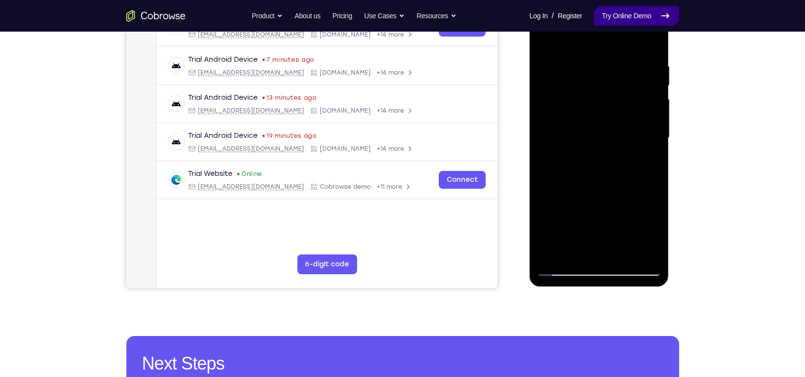
click at [610, 7] on link "Try Online Demo" at bounding box center [636, 16] width 85 height 20
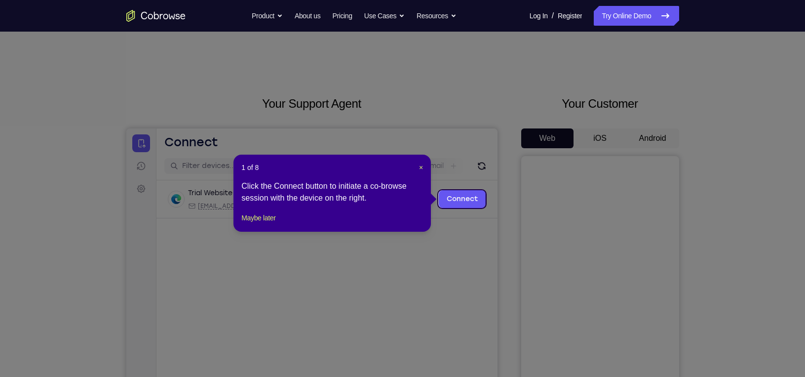
click at [497, 111] on icon at bounding box center [406, 188] width 813 height 377
click at [419, 167] on span "×" at bounding box center [421, 167] width 4 height 8
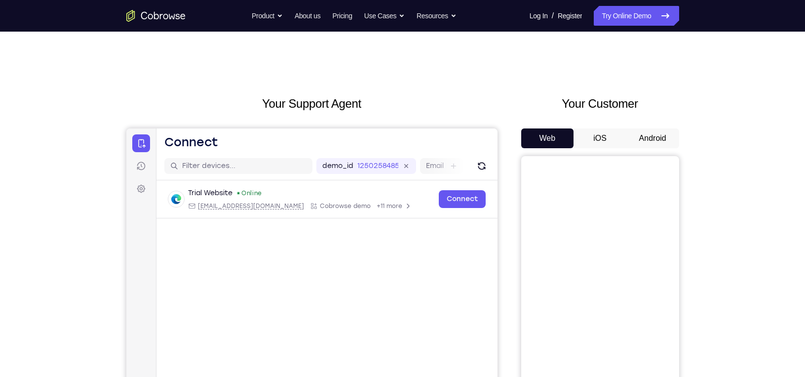
click at [666, 142] on button "Android" at bounding box center [652, 138] width 53 height 20
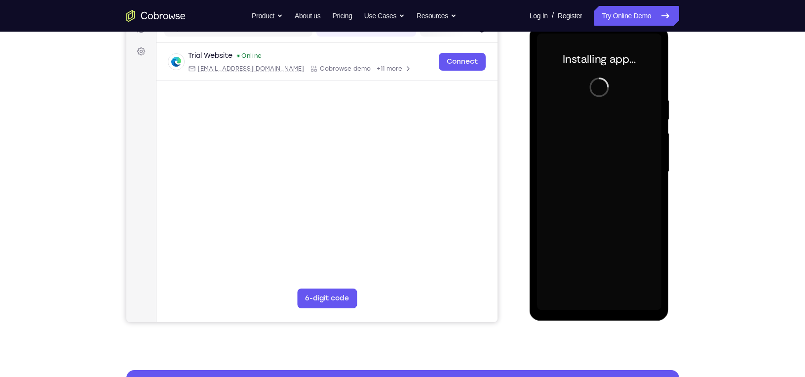
scroll to position [138, 0]
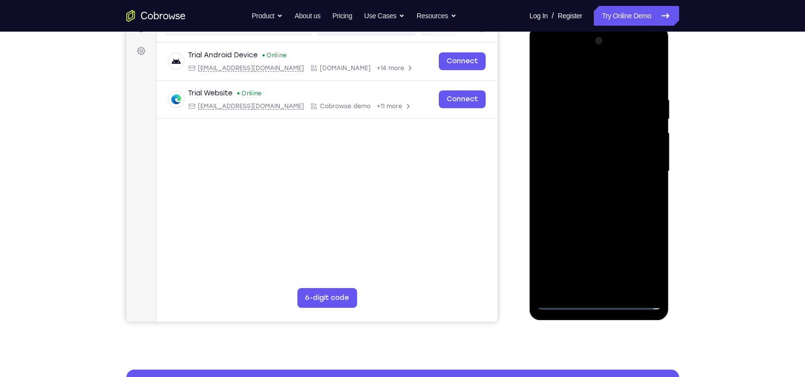
click at [606, 304] on div at bounding box center [599, 171] width 124 height 276
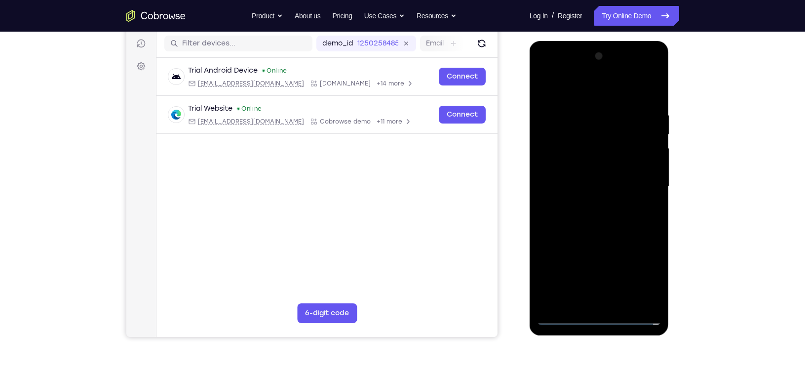
scroll to position [122, 0]
click at [631, 265] on div at bounding box center [599, 186] width 124 height 276
